Goal: Information Seeking & Learning: Learn about a topic

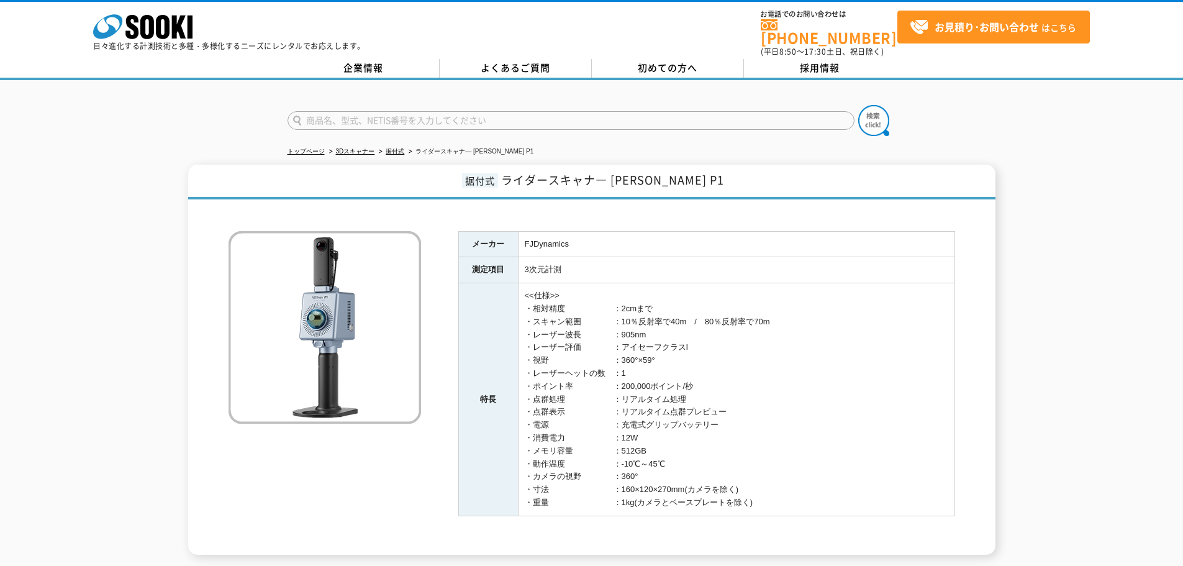
drag, startPoint x: 619, startPoint y: 301, endPoint x: 816, endPoint y: 498, distance: 278.5
click at [814, 503] on td "<<仕様>> ・相対精度　　　　　　：2cmまで ・スキャン範囲　　　　：10％反射率で40m　/　80％反射率で70m ・レーザー波長　　　　：905nm …" at bounding box center [736, 399] width 437 height 233
click at [827, 444] on td "<<仕様>> ・相対精度　　　　　　：2cmまで ・スキャン範囲　　　　：10％反射率で40m　/　80％反射率で70m ・レーザー波長　　　　：905nm …" at bounding box center [736, 399] width 437 height 233
click at [362, 148] on link "3Dスキャナー" at bounding box center [355, 151] width 39 height 7
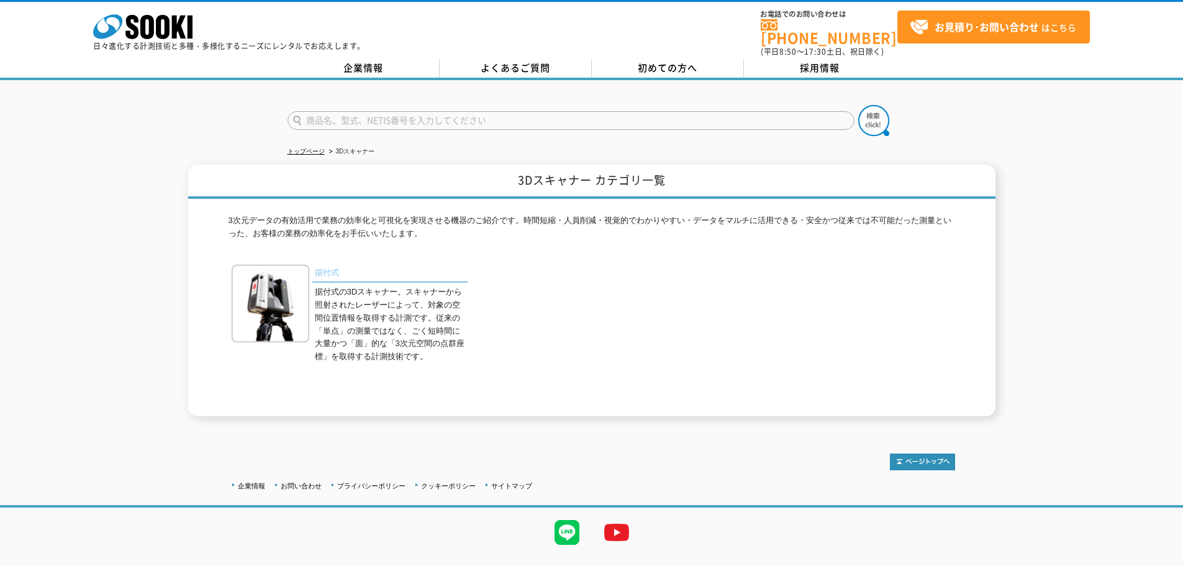
click at [332, 265] on link "据付式" at bounding box center [389, 274] width 155 height 18
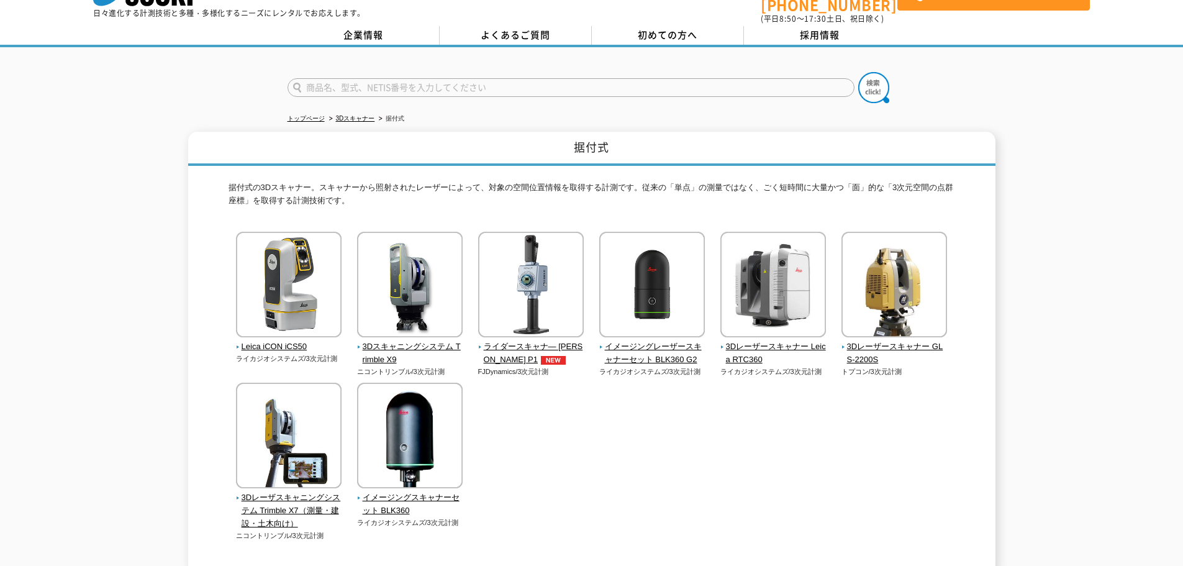
scroll to position [62, 0]
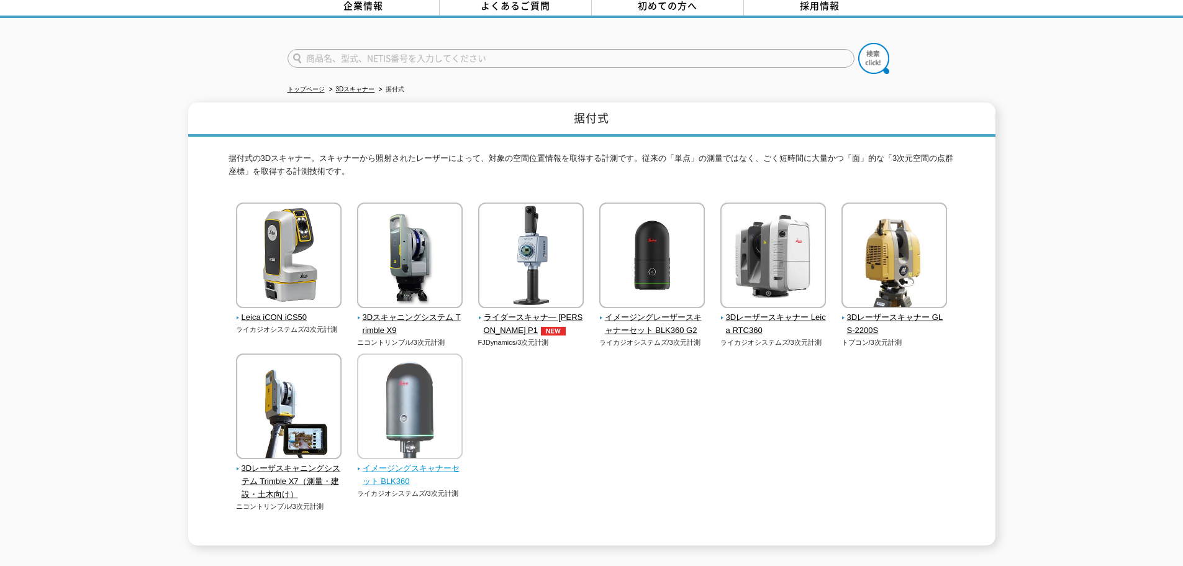
click at [421, 464] on span "イメージングスキャナーセット BLK360" at bounding box center [410, 475] width 106 height 26
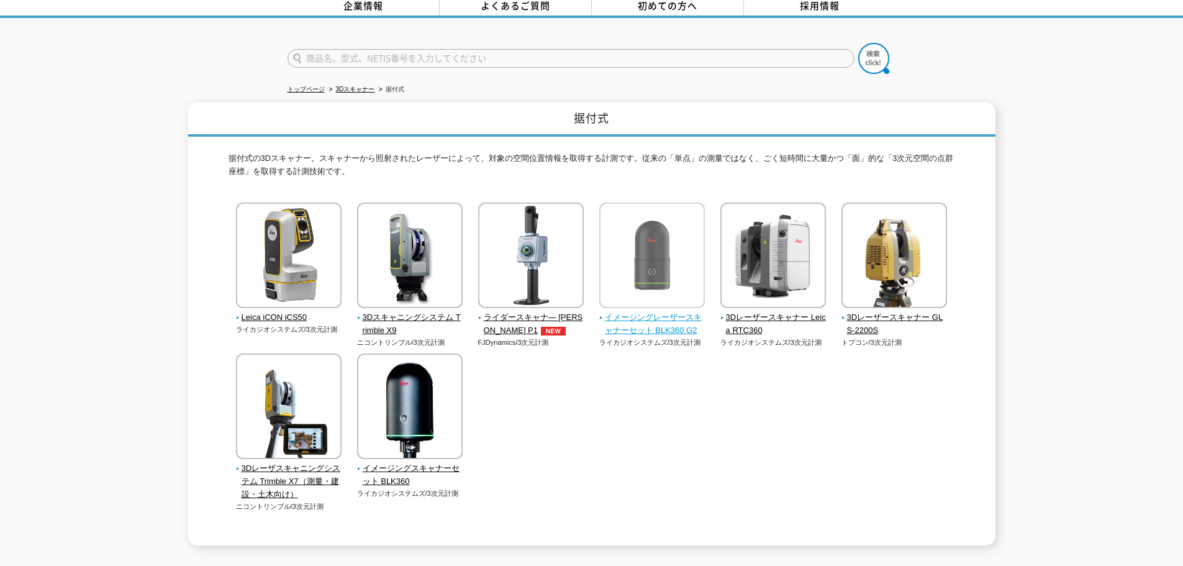
click at [665, 312] on span "イメージングレーザースキャナーセット BLK360 G2" at bounding box center [652, 324] width 106 height 26
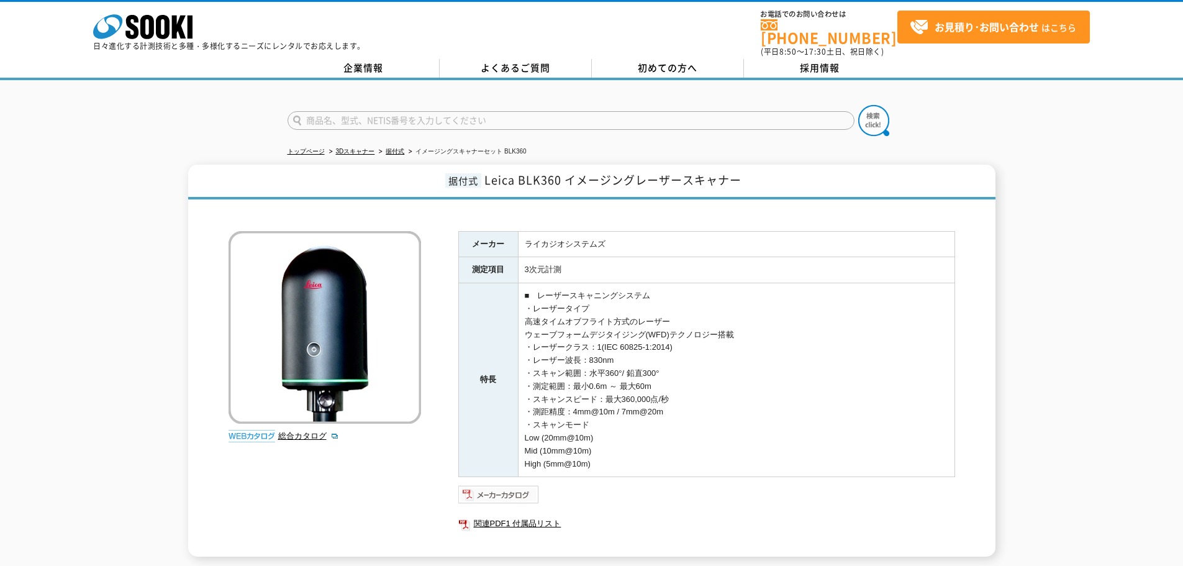
click at [529, 488] on img at bounding box center [498, 495] width 81 height 20
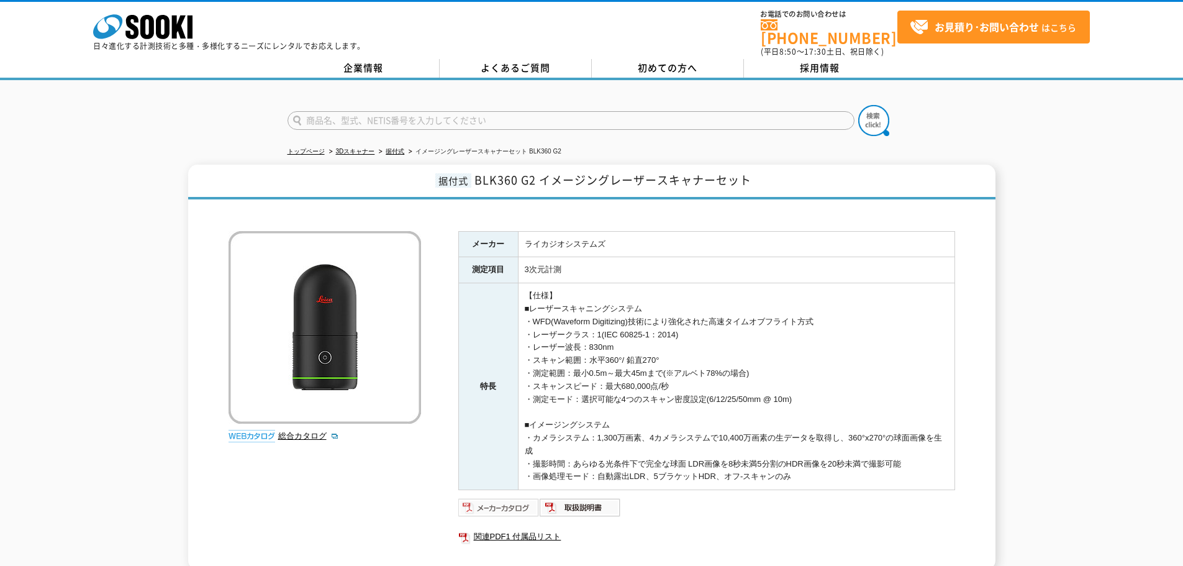
click at [499, 502] on img at bounding box center [498, 508] width 81 height 20
click at [594, 500] on img at bounding box center [580, 508] width 81 height 20
